Goal: Information Seeking & Learning: Learn about a topic

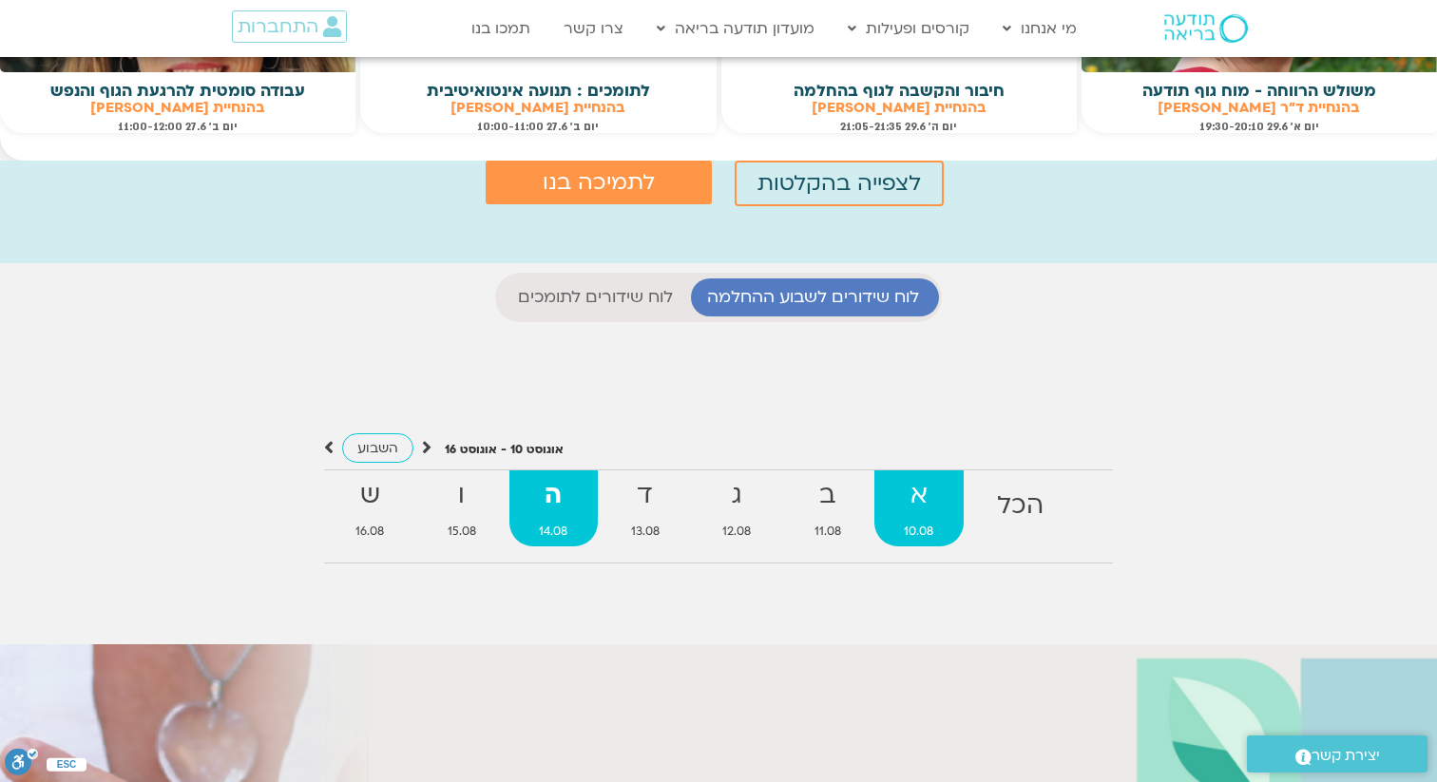
scroll to position [1635, 0]
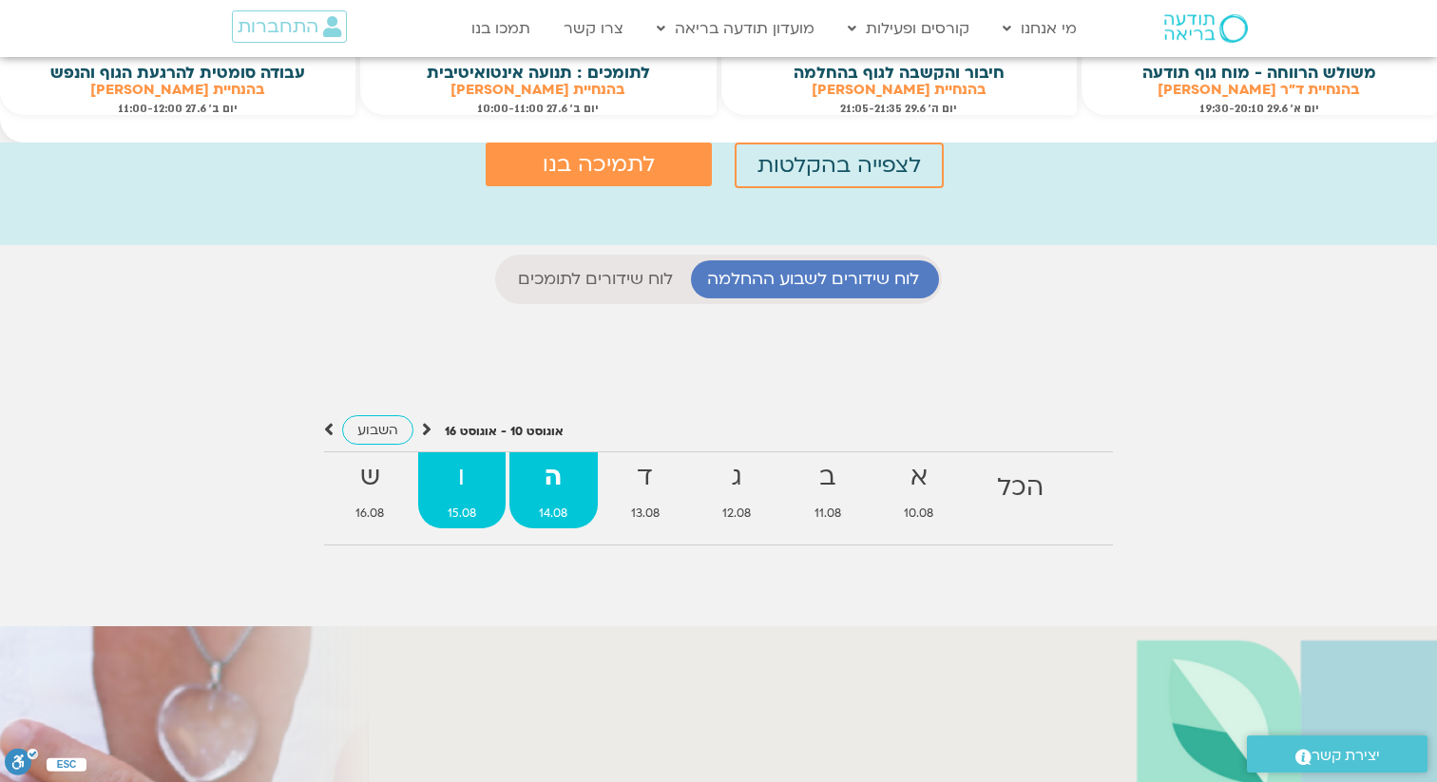
click at [454, 492] on strong "ו" at bounding box center [462, 477] width 88 height 43
click at [466, 507] on span "15.08" at bounding box center [462, 514] width 88 height 20
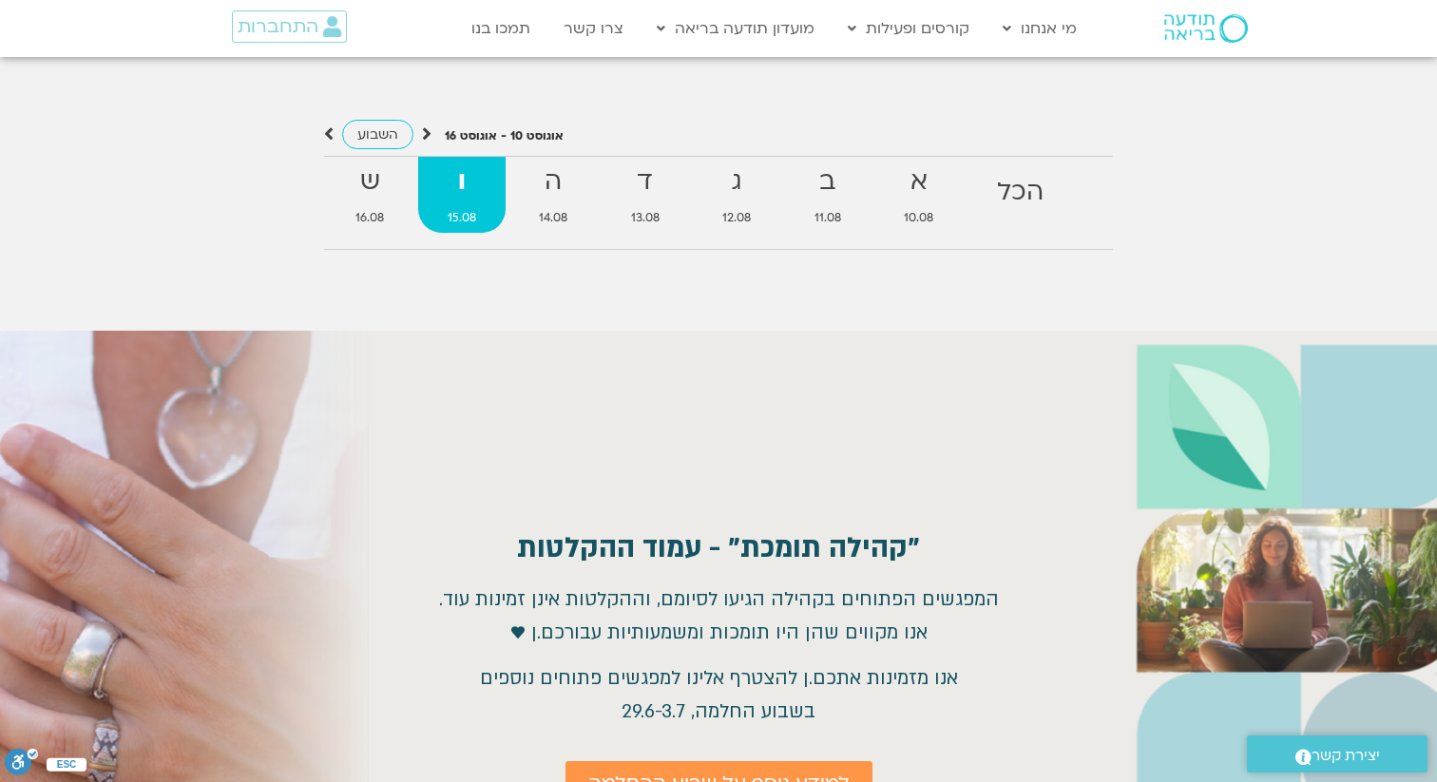
scroll to position [1892, 0]
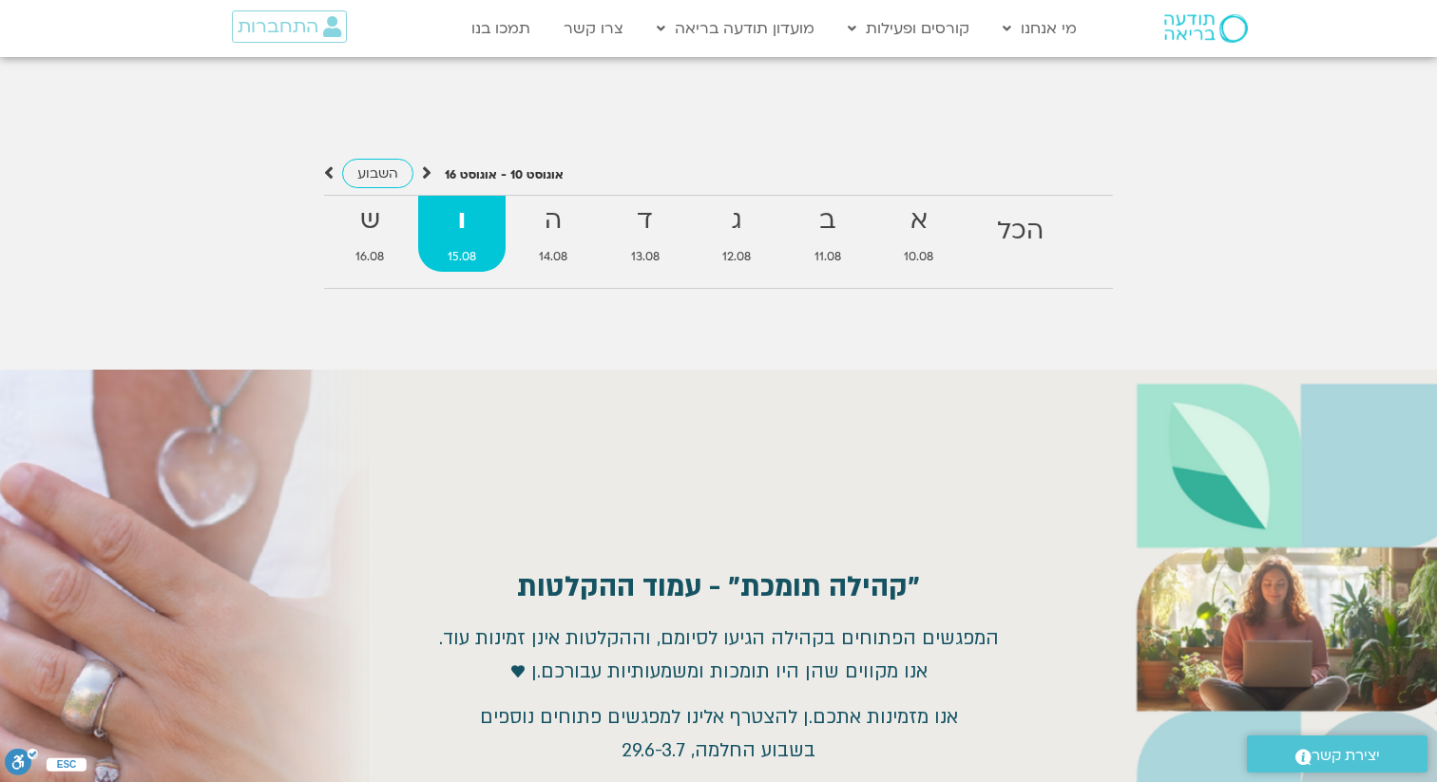
click at [461, 223] on strong "ו" at bounding box center [462, 221] width 88 height 43
click at [372, 222] on strong "ש" at bounding box center [370, 221] width 88 height 43
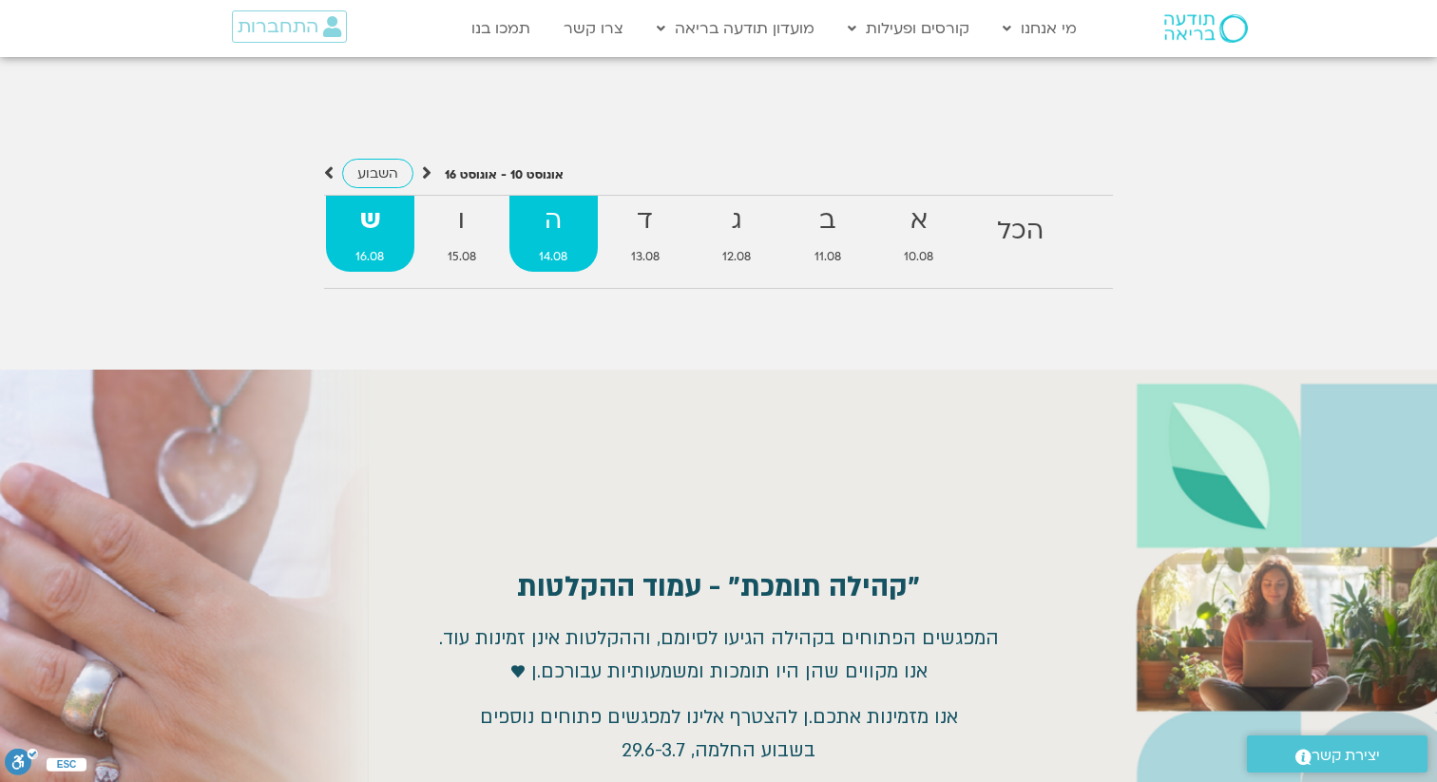
click at [543, 222] on strong "ה" at bounding box center [553, 221] width 88 height 43
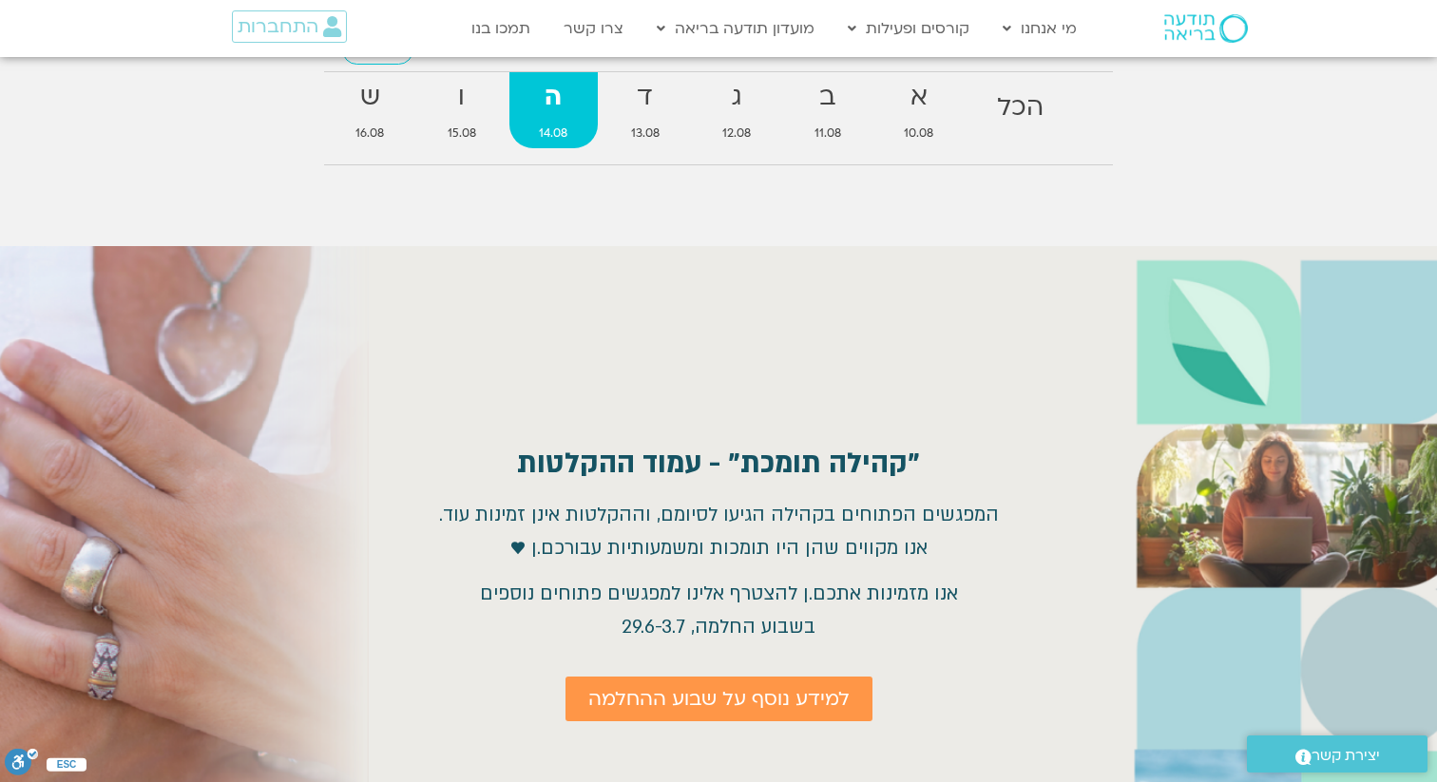
scroll to position [2010, 0]
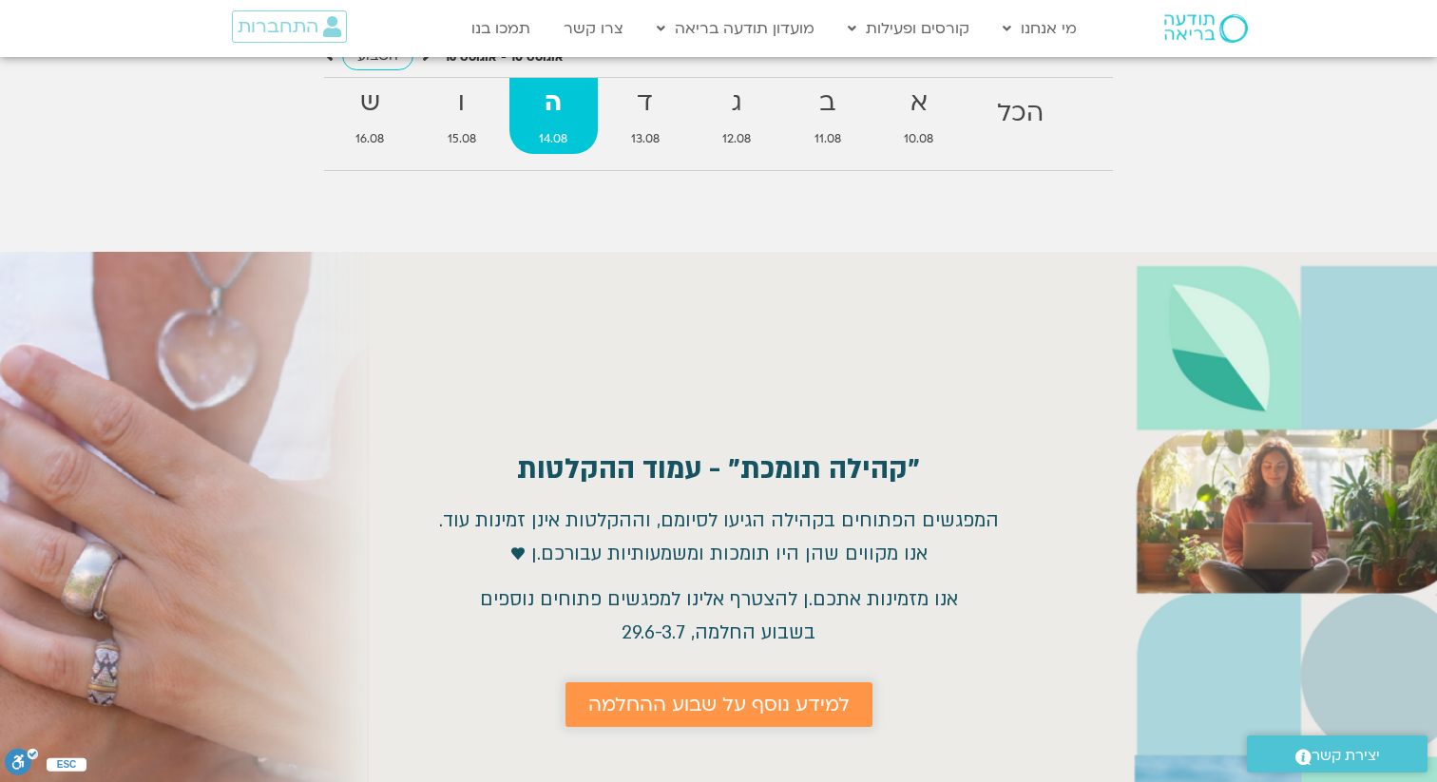
click at [760, 702] on span "למידע נוסף על שבוע ההחלמה" at bounding box center [718, 705] width 261 height 22
click at [699, 704] on span "למידע נוסף על שבוע ההחלמה" at bounding box center [718, 705] width 261 height 22
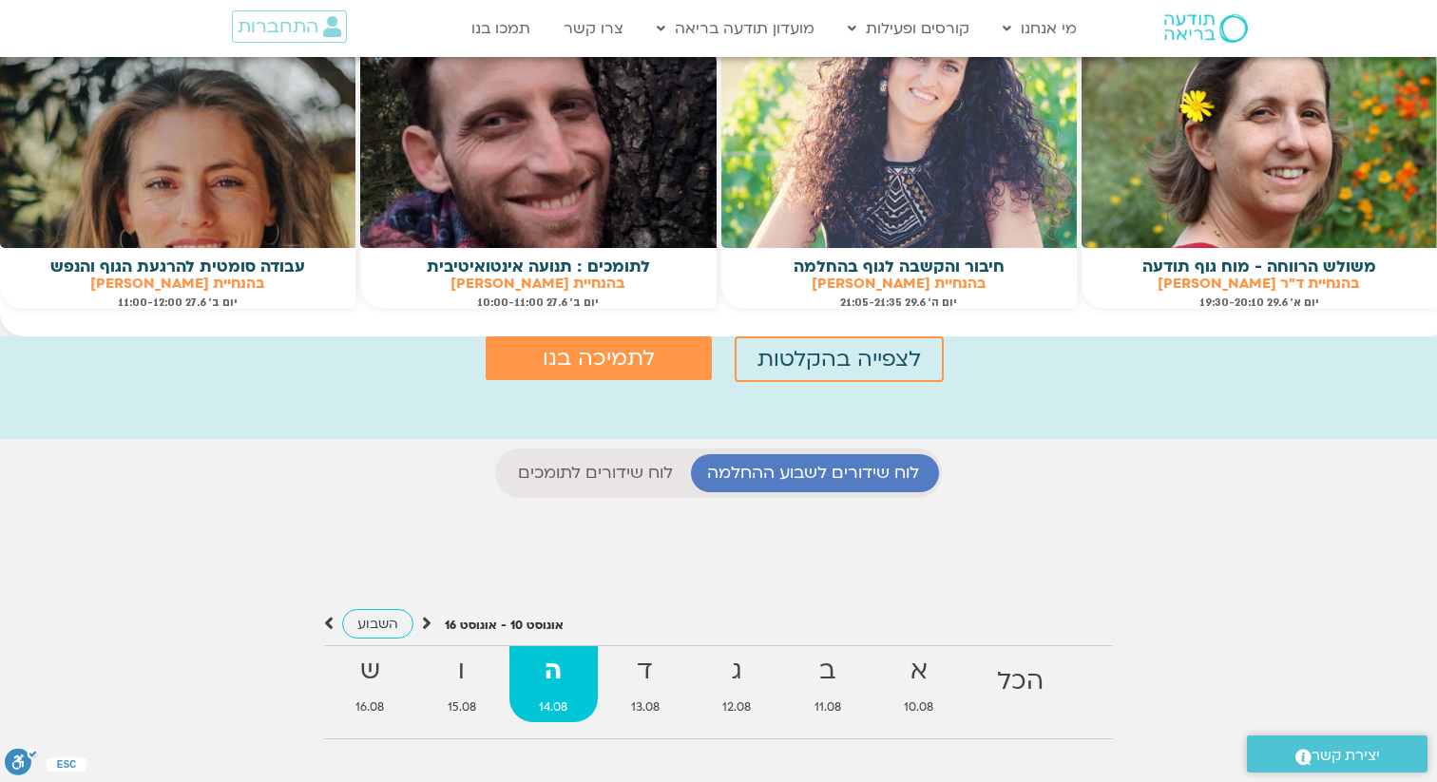
scroll to position [1408, 0]
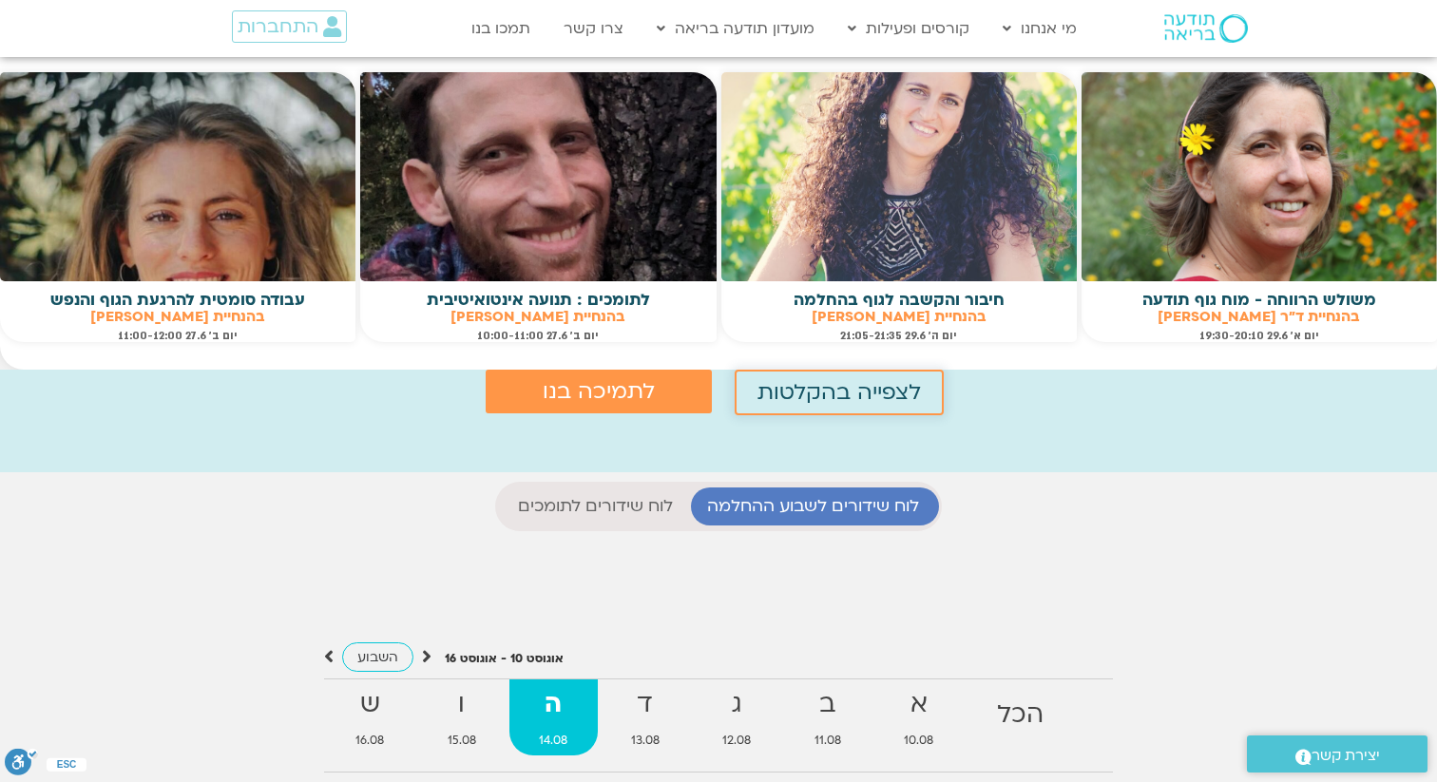
click at [856, 391] on span "לצפייה בהקלטות" at bounding box center [838, 392] width 163 height 25
click at [830, 391] on span "לצפייה בהקלטות" at bounding box center [838, 392] width 163 height 25
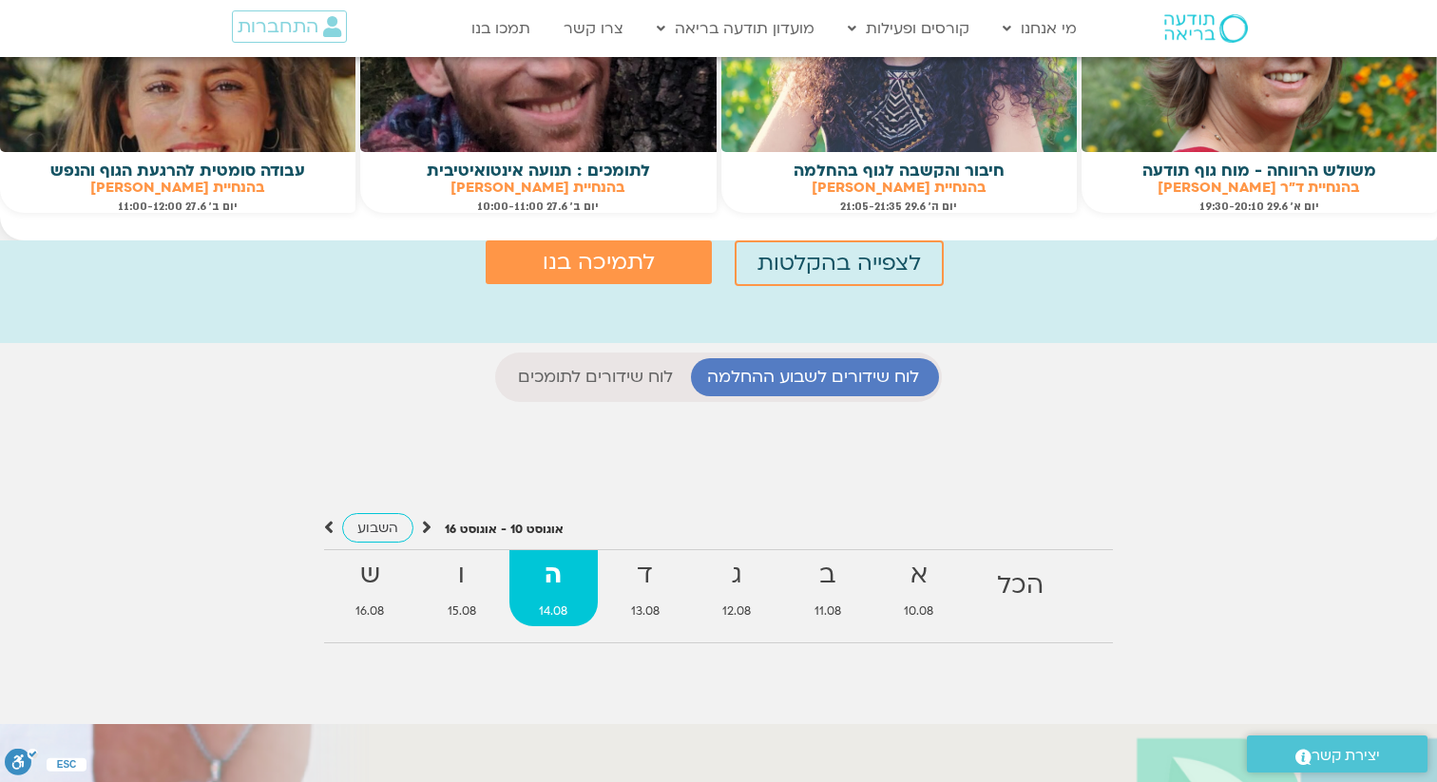
scroll to position [1539, 0]
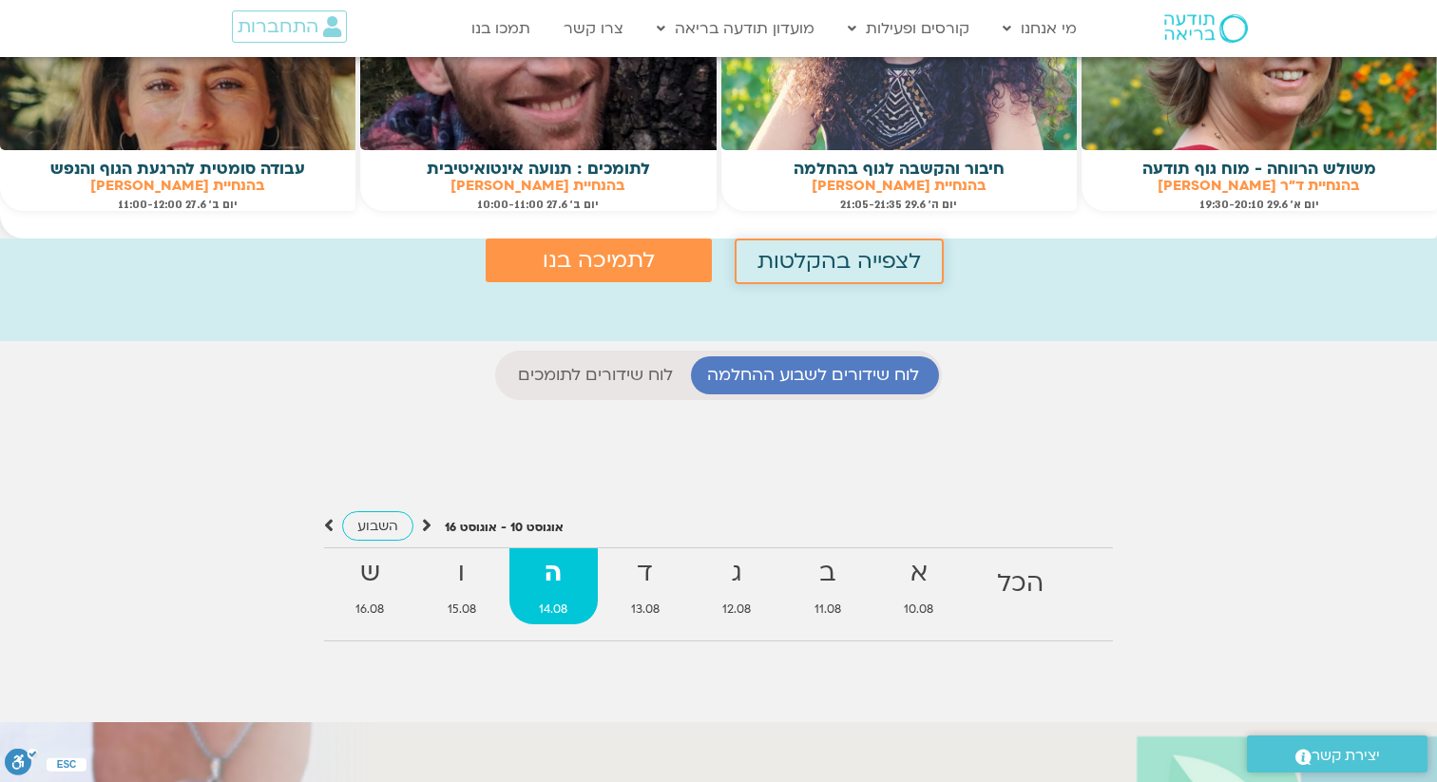
click at [828, 259] on span "לצפייה בהקלטות" at bounding box center [838, 261] width 163 height 25
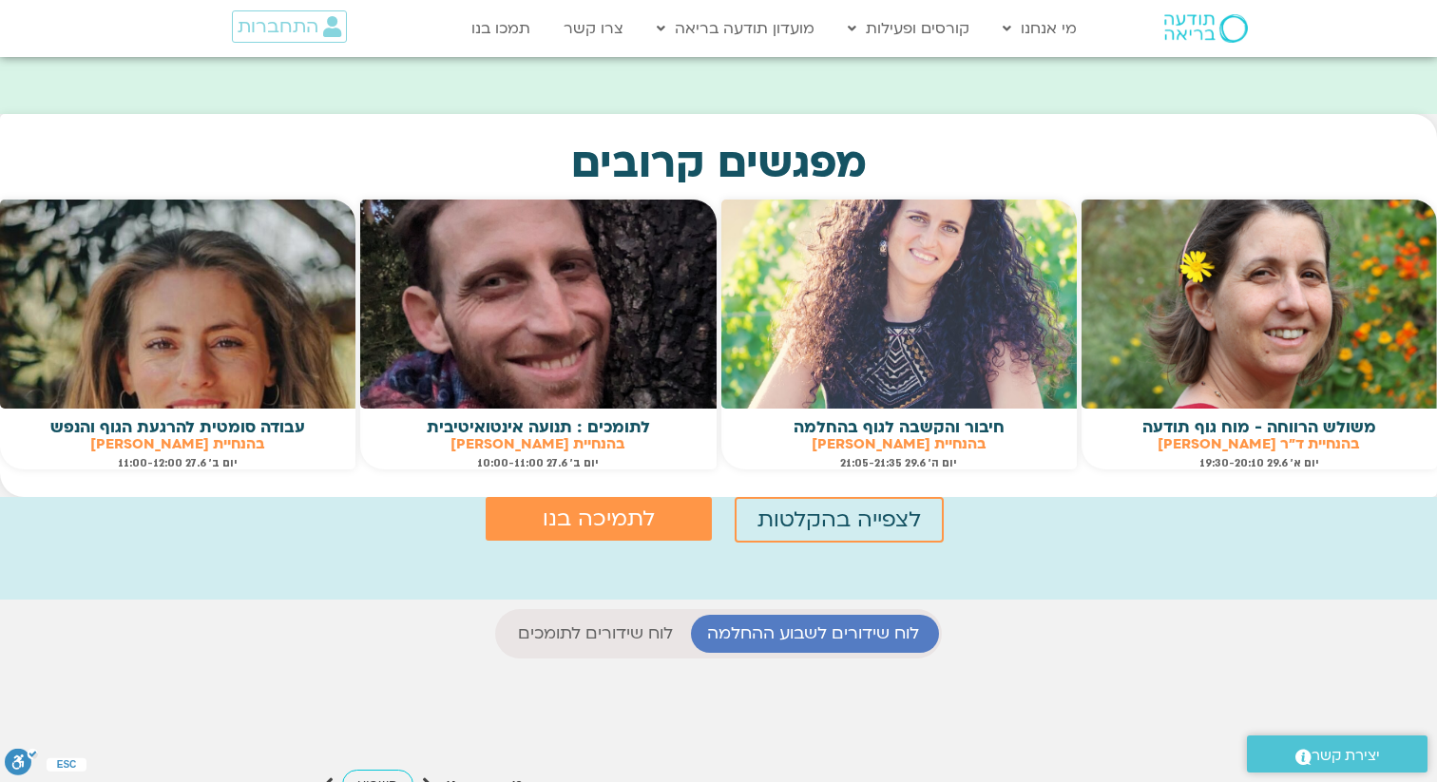
scroll to position [1282, 0]
